Goal: Information Seeking & Learning: Learn about a topic

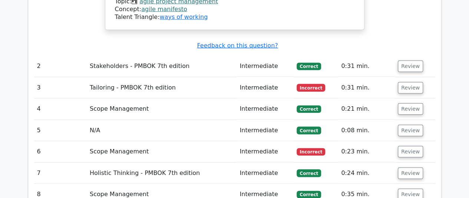
scroll to position [1000, 0]
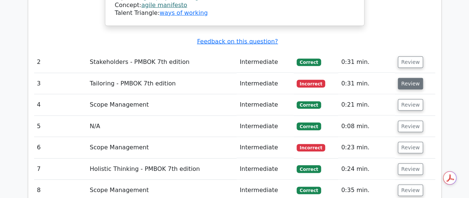
click at [409, 78] on button "Review" at bounding box center [410, 83] width 25 height 11
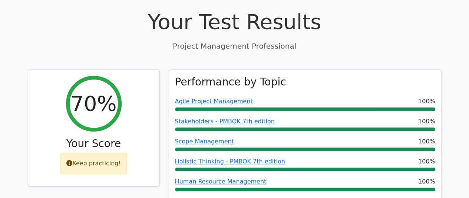
scroll to position [253, 0]
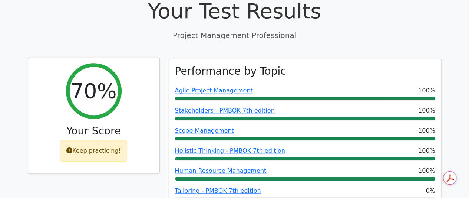
click at [107, 140] on div "Keep practicing!" at bounding box center [93, 151] width 67 height 22
click at [77, 140] on div "Keep practicing!" at bounding box center [93, 151] width 67 height 22
click at [95, 78] on h2 "70%" at bounding box center [93, 90] width 46 height 25
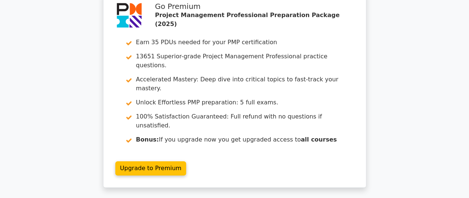
scroll to position [1789, 0]
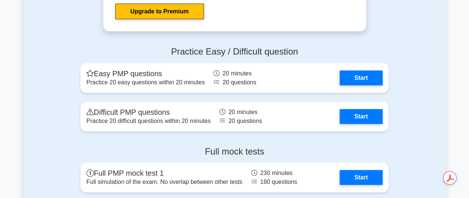
scroll to position [2357, 0]
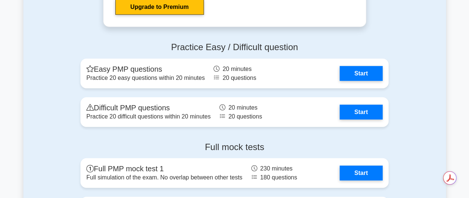
drag, startPoint x: 473, startPoint y: 15, endPoint x: 455, endPoint y: 152, distance: 138.4
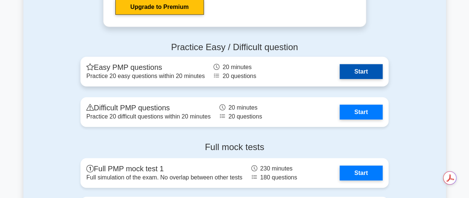
click at [367, 69] on link "Start" at bounding box center [361, 71] width 43 height 15
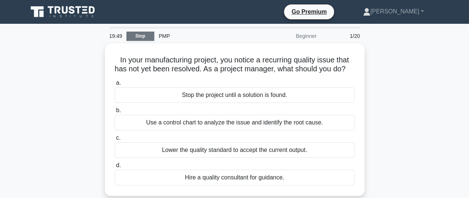
click at [146, 36] on link "Stop" at bounding box center [140, 36] width 28 height 9
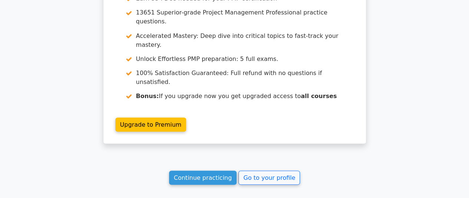
scroll to position [673, 0]
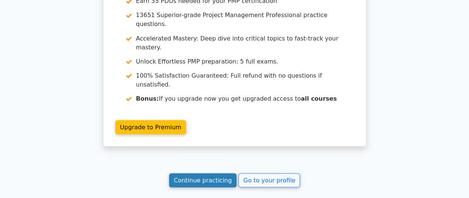
click at [222, 173] on link "Continue practicing" at bounding box center [203, 180] width 68 height 14
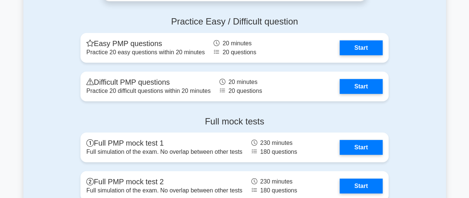
scroll to position [2387, 0]
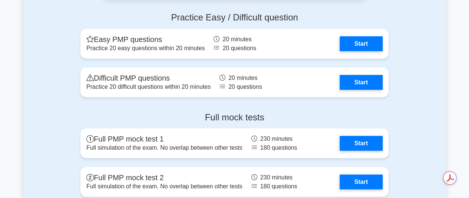
click at [424, 86] on div "Practice Easy / Difficult question Easy PMP questions Practice 20 easy question…" at bounding box center [234, 56] width 423 height 100
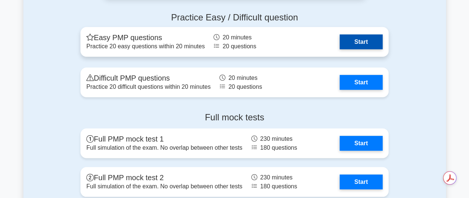
click at [362, 37] on link "Start" at bounding box center [361, 41] width 43 height 15
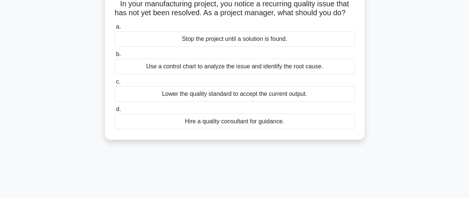
scroll to position [57, 0]
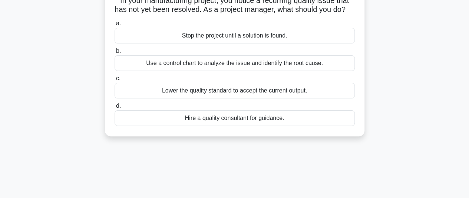
click at [307, 70] on div "Use a control chart to analyze the issue and identify the root cause." at bounding box center [235, 63] width 240 height 16
click at [115, 53] on input "b. Use a control chart to analyze the issue and identify the root cause." at bounding box center [115, 51] width 0 height 5
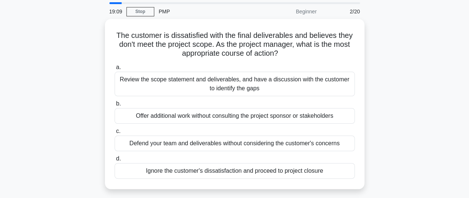
scroll to position [20, 0]
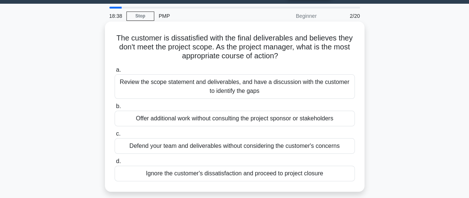
click at [295, 84] on div "Review the scope statement and deliverables, and have a discussion with the cus…" at bounding box center [235, 86] width 240 height 24
click at [115, 72] on input "a. Review the scope statement and deliverables, and have a discussion with the …" at bounding box center [115, 69] width 0 height 5
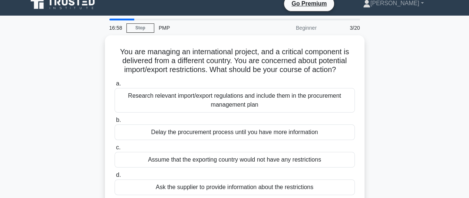
scroll to position [0, 0]
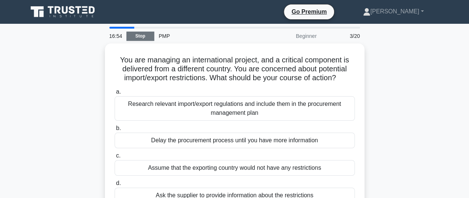
click at [144, 36] on link "Stop" at bounding box center [140, 36] width 28 height 9
